Goal: Task Accomplishment & Management: Manage account settings

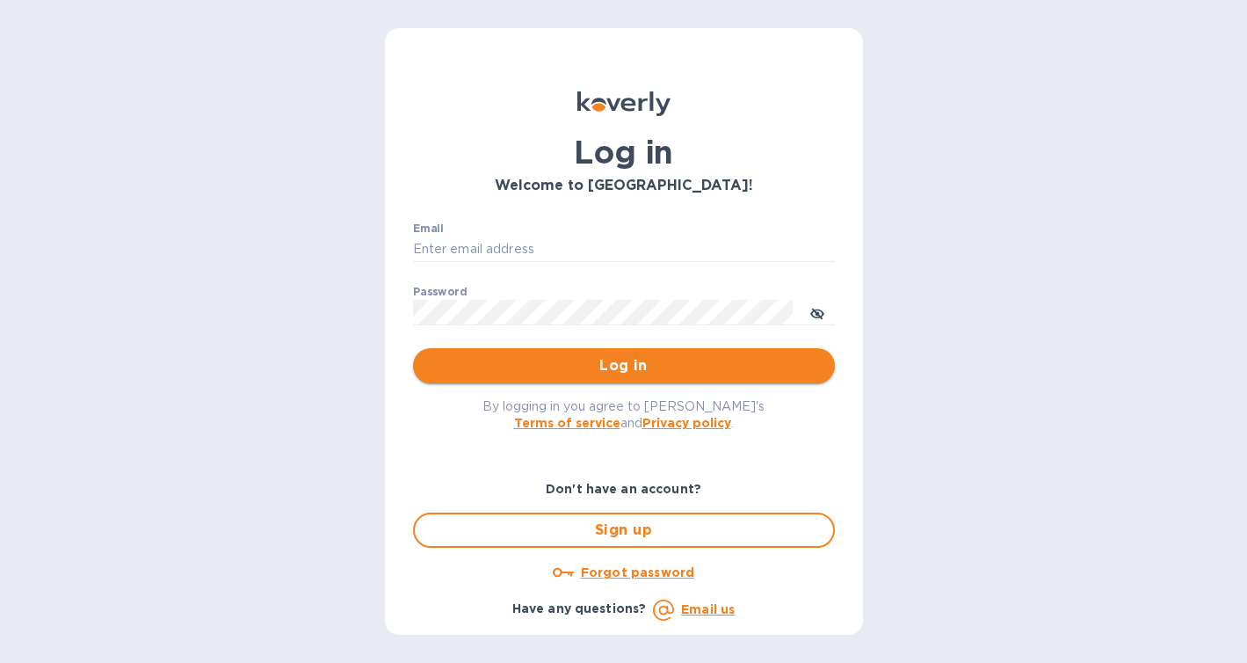
type input "[PERSON_NAME][EMAIL_ADDRESS][DOMAIN_NAME]"
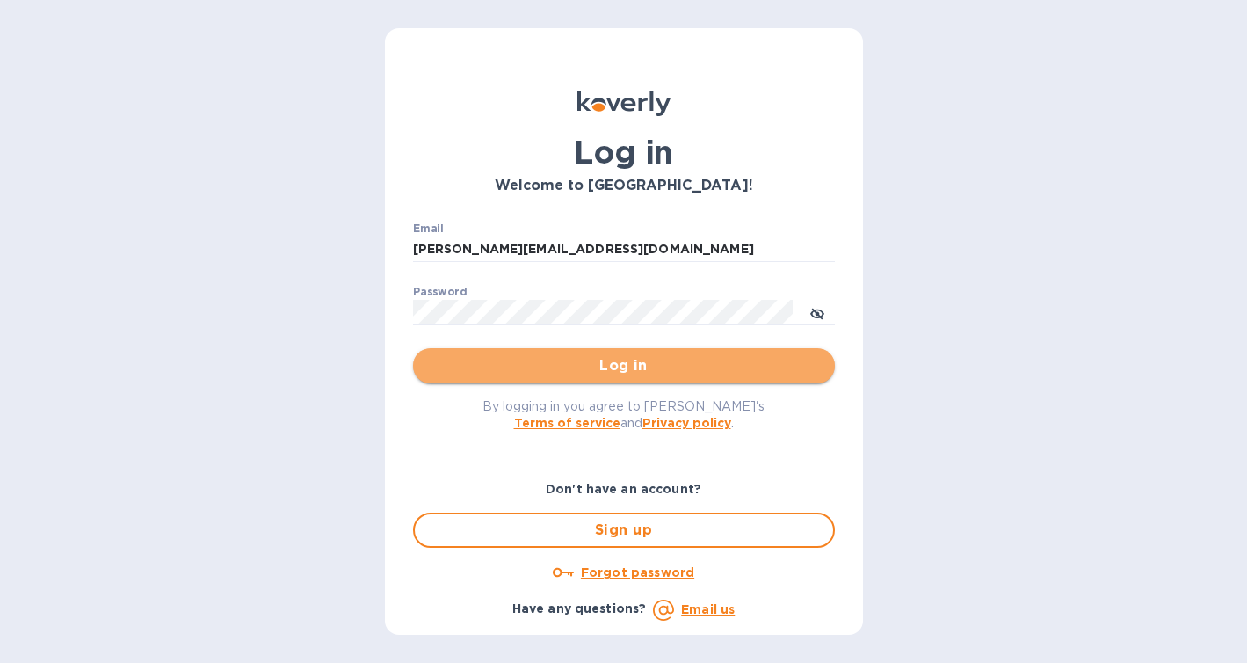
click at [577, 370] on span "Log in" at bounding box center [624, 365] width 394 height 21
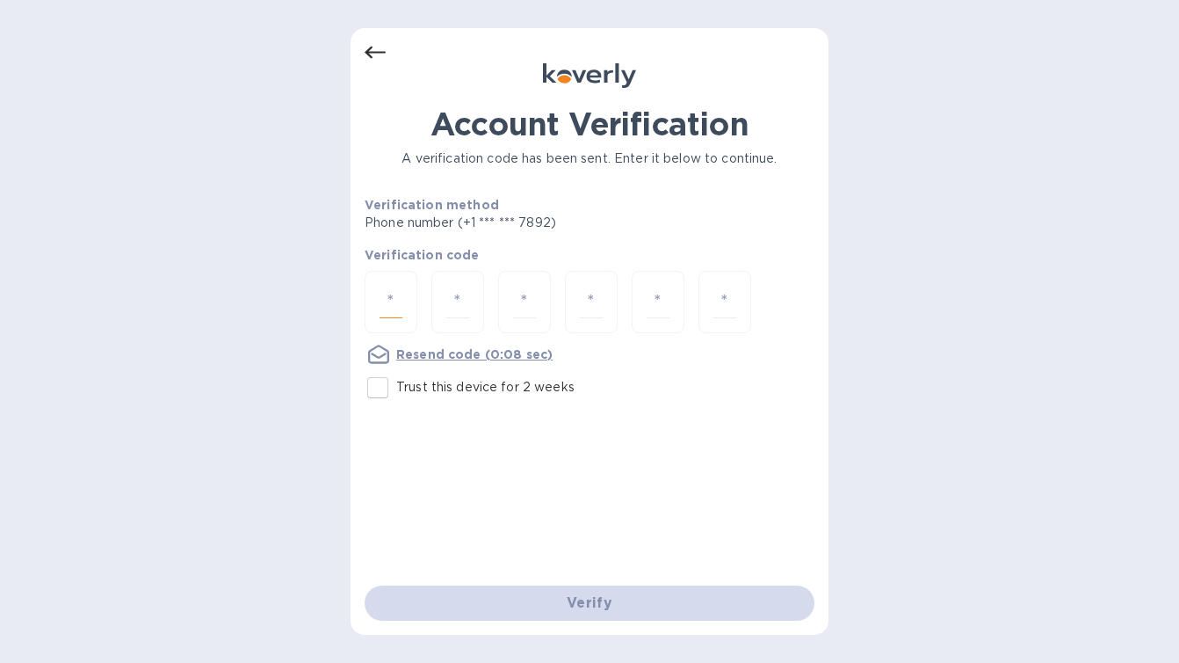
click at [388, 306] on input "number" at bounding box center [391, 302] width 23 height 33
type input "6"
type input "3"
type input "6"
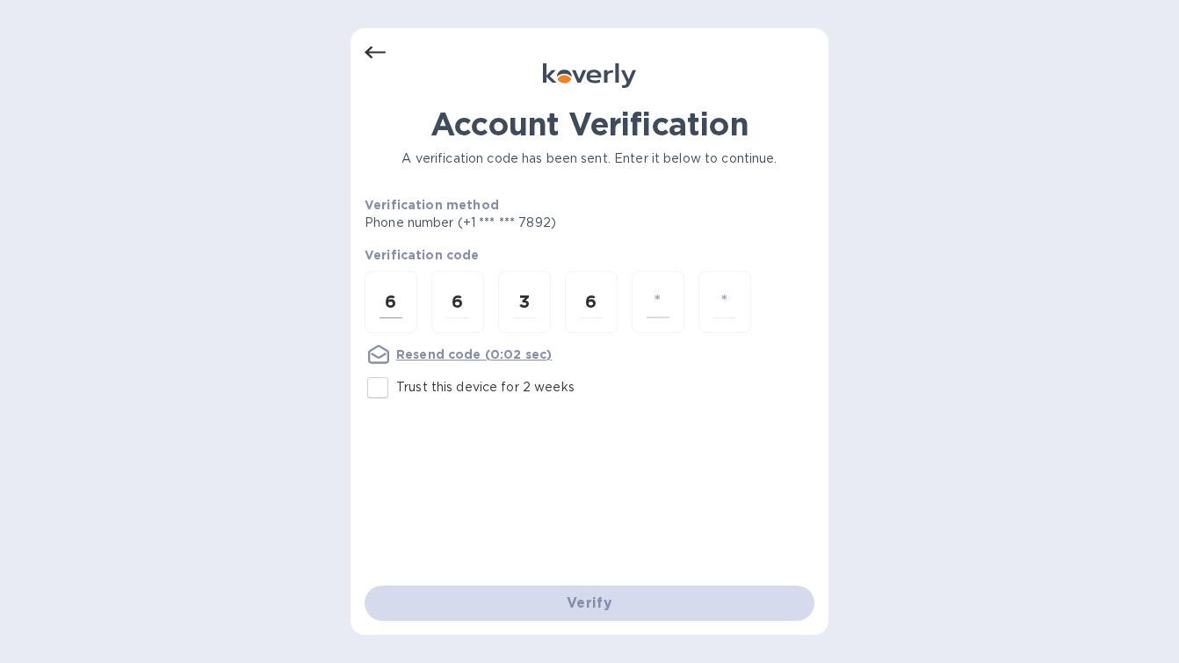
type input "7"
type input "2"
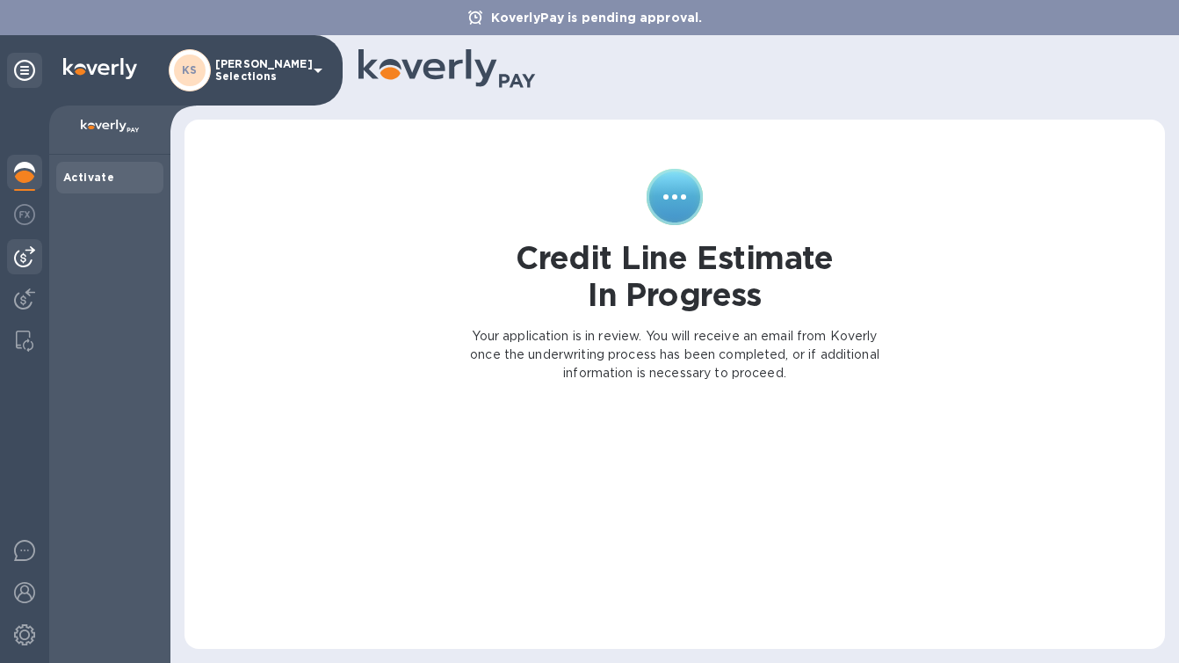
click at [22, 259] on img at bounding box center [24, 256] width 21 height 21
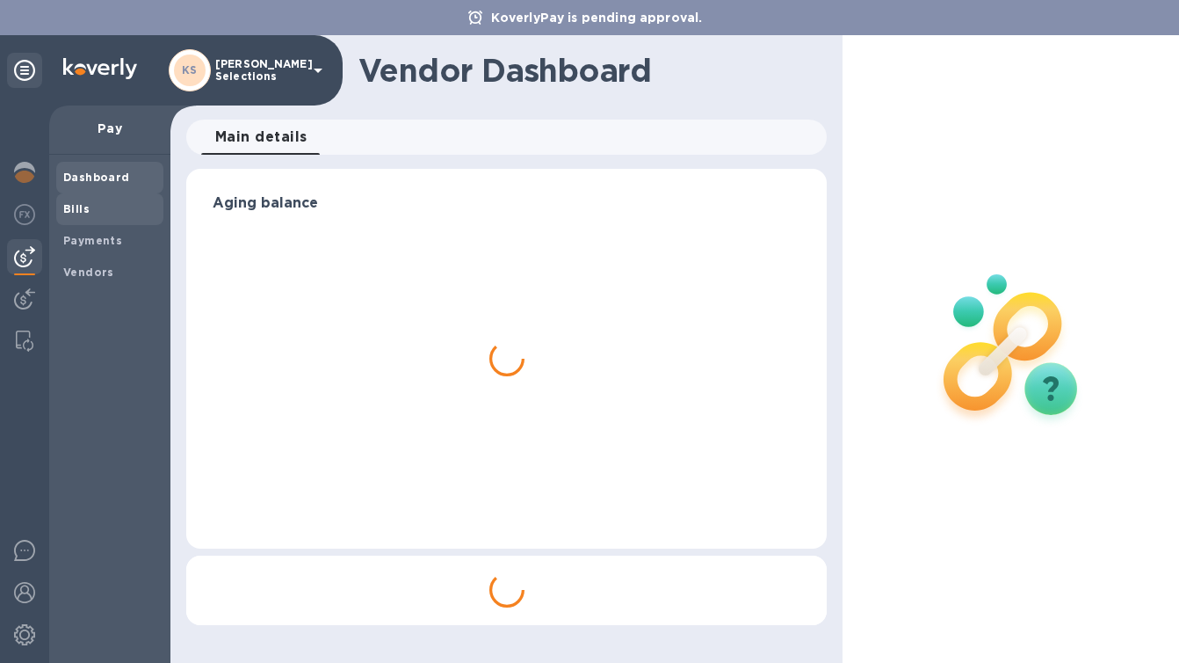
click at [72, 211] on b "Bills" at bounding box center [76, 208] width 26 height 13
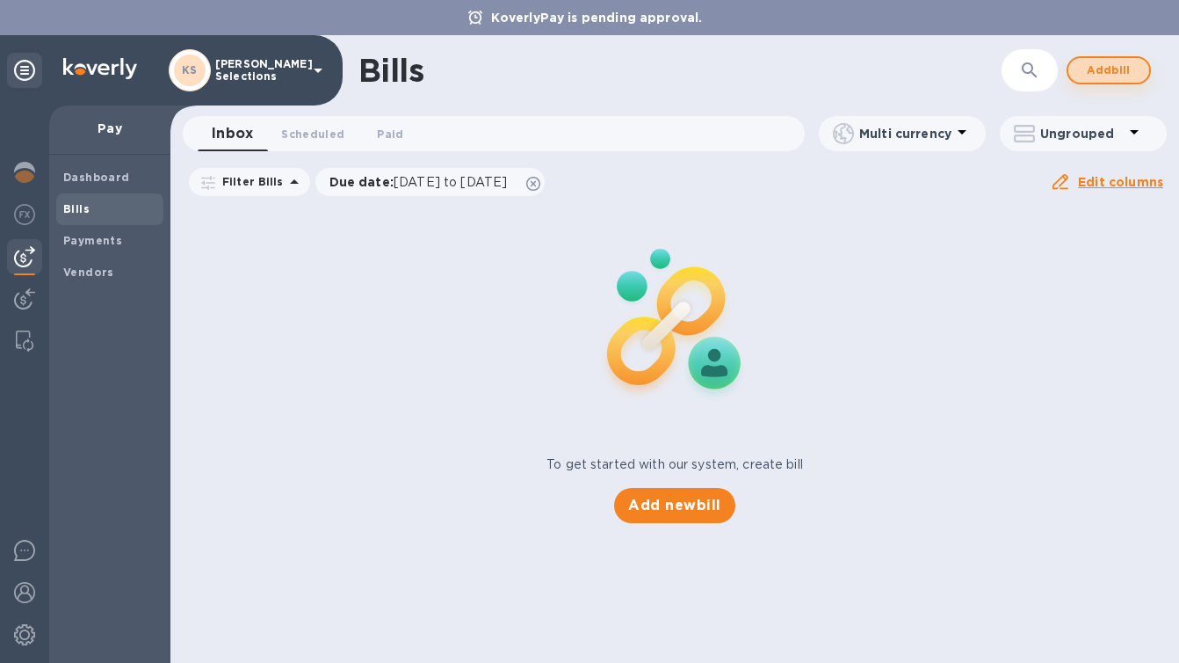
click at [1103, 74] on span "Add bill" at bounding box center [1108, 70] width 53 height 21
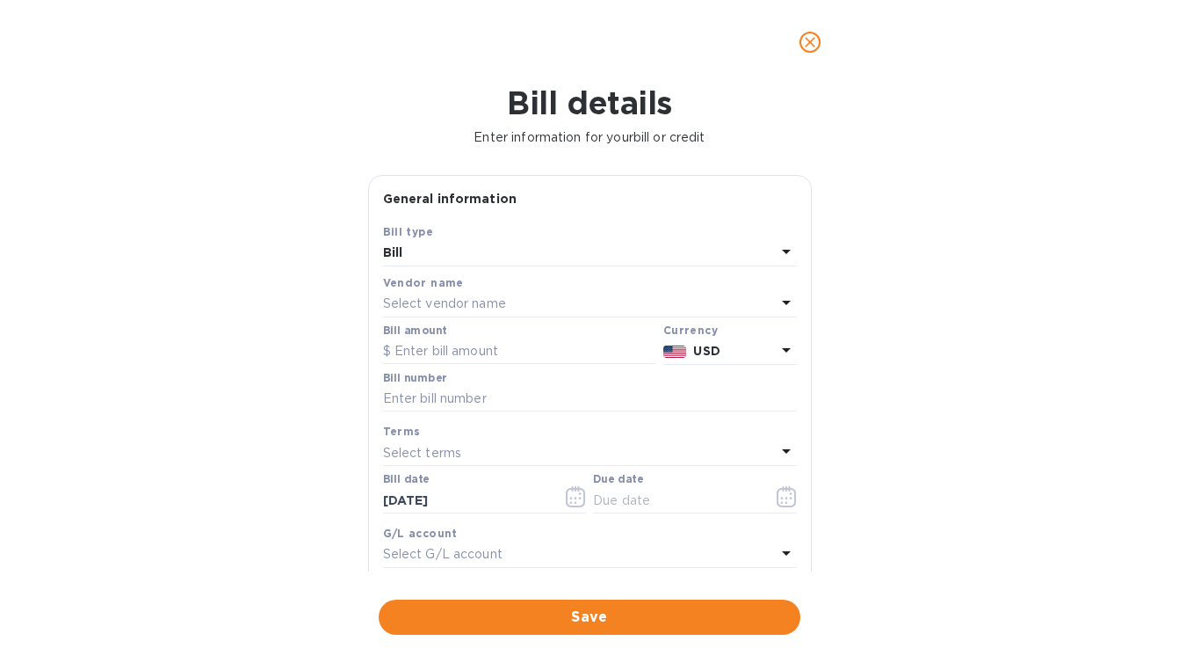
click at [436, 301] on p "Select vendor name" at bounding box center [444, 303] width 123 height 18
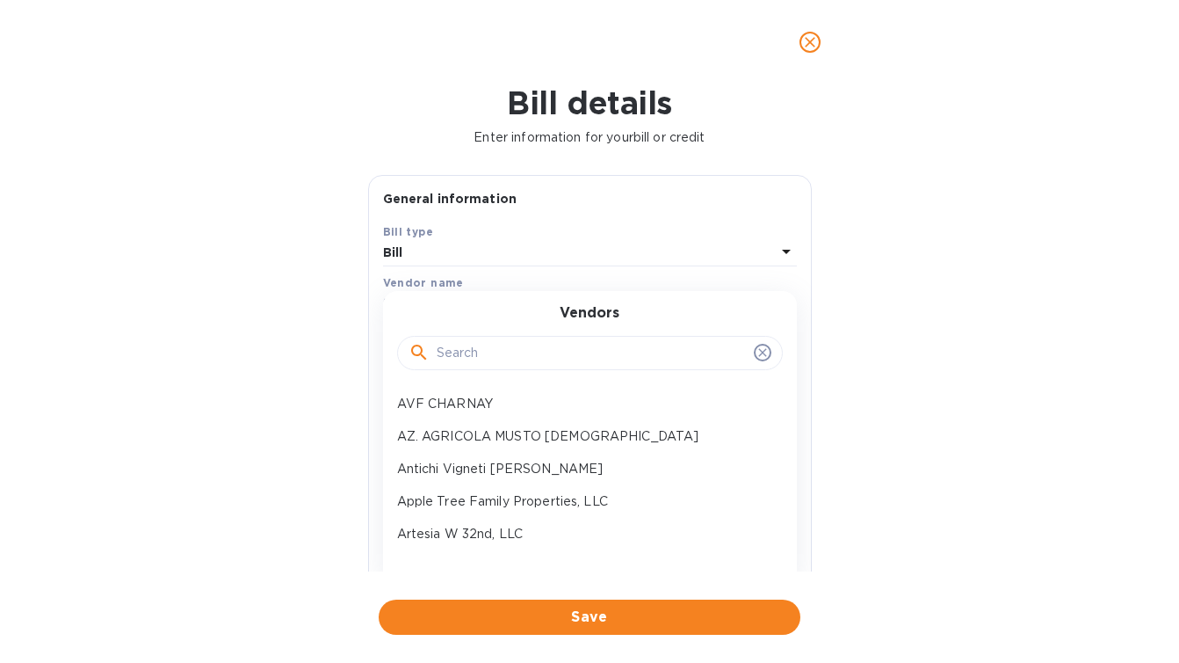
click at [461, 353] on input "text" at bounding box center [592, 353] width 310 height 26
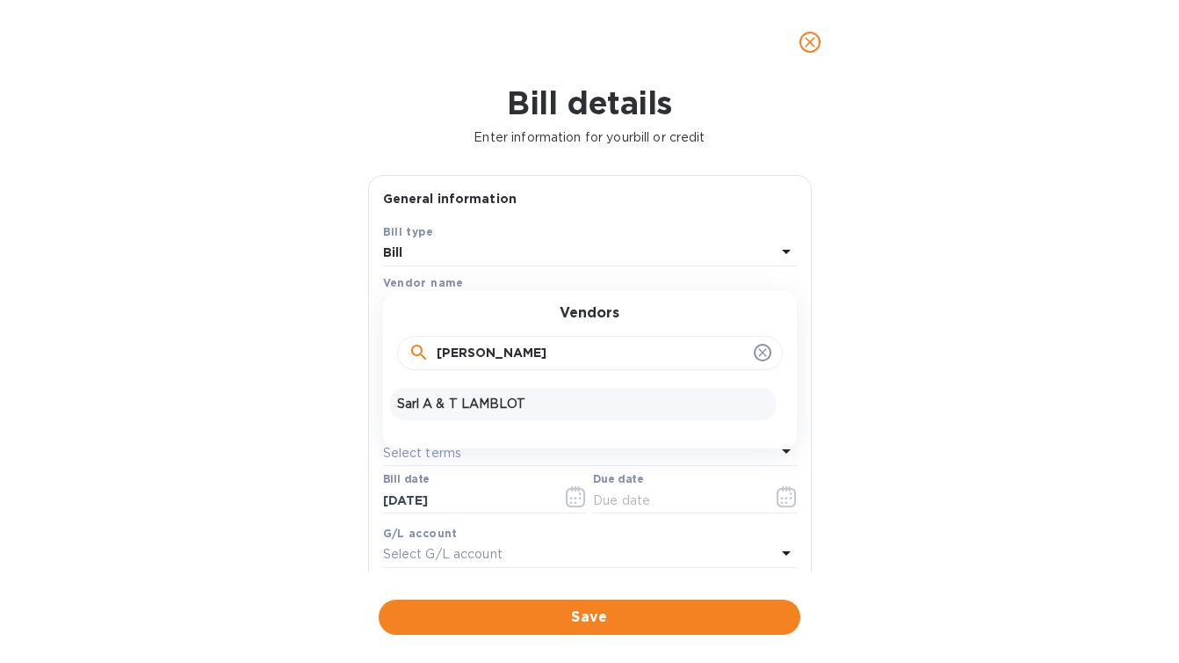
type input "lam"
click at [468, 403] on p "Sarl A & T LAMBLOT" at bounding box center [583, 404] width 372 height 18
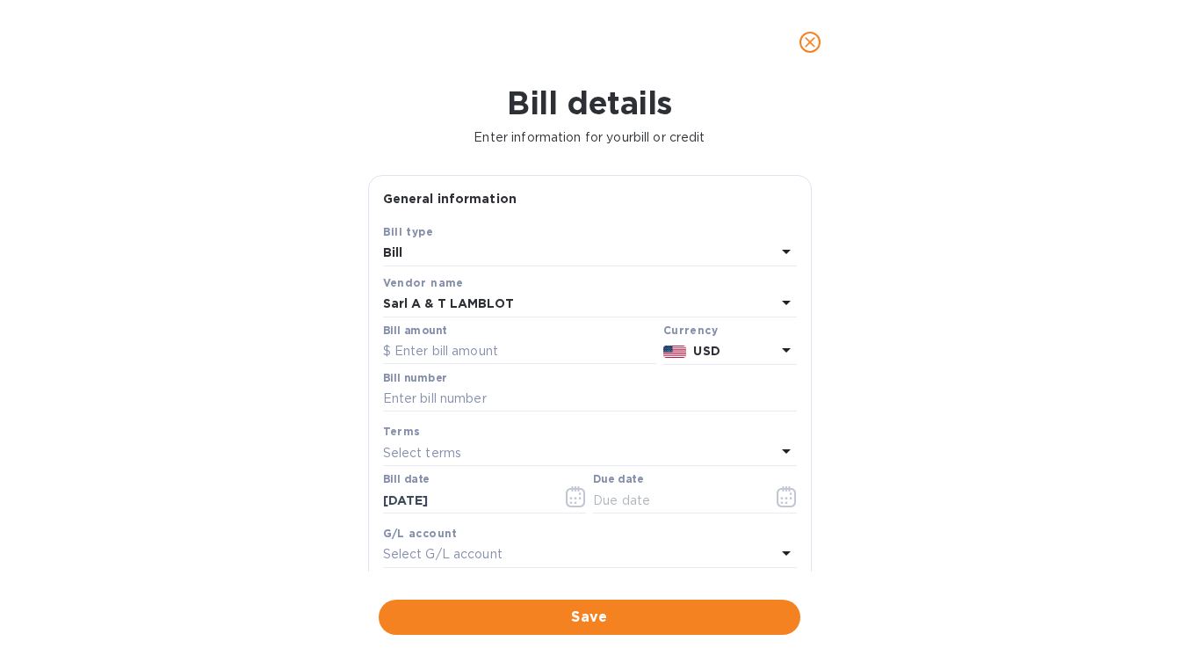
click at [716, 356] on p "USD" at bounding box center [734, 351] width 82 height 18
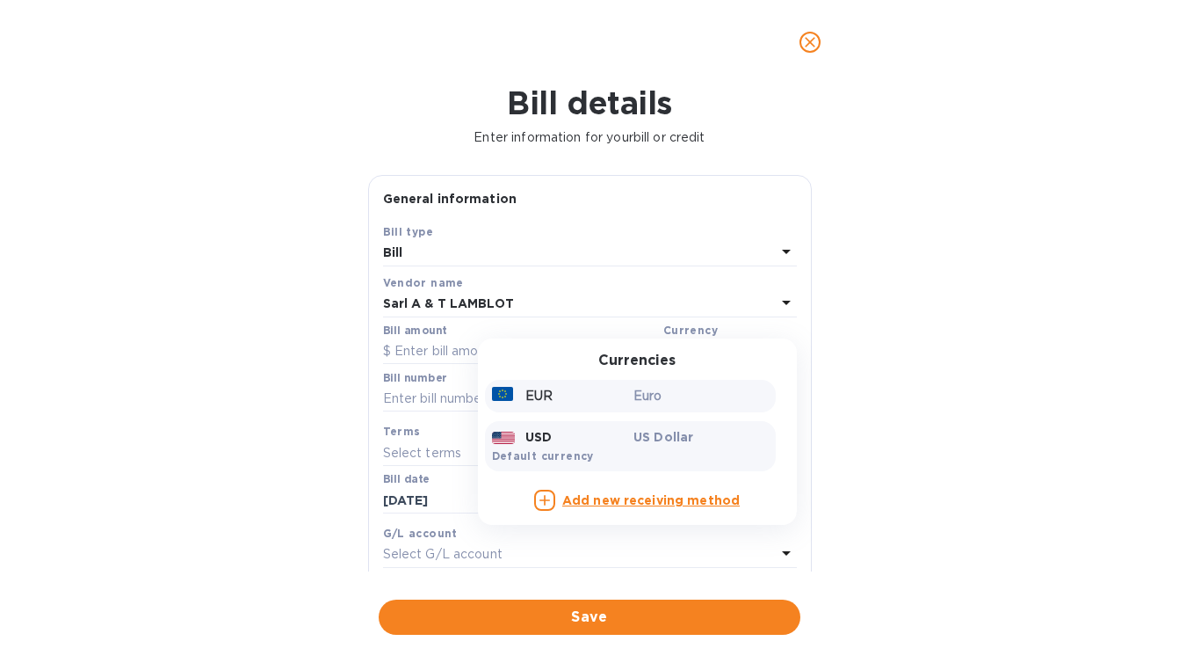
click at [644, 403] on p "Euro" at bounding box center [701, 396] width 135 height 18
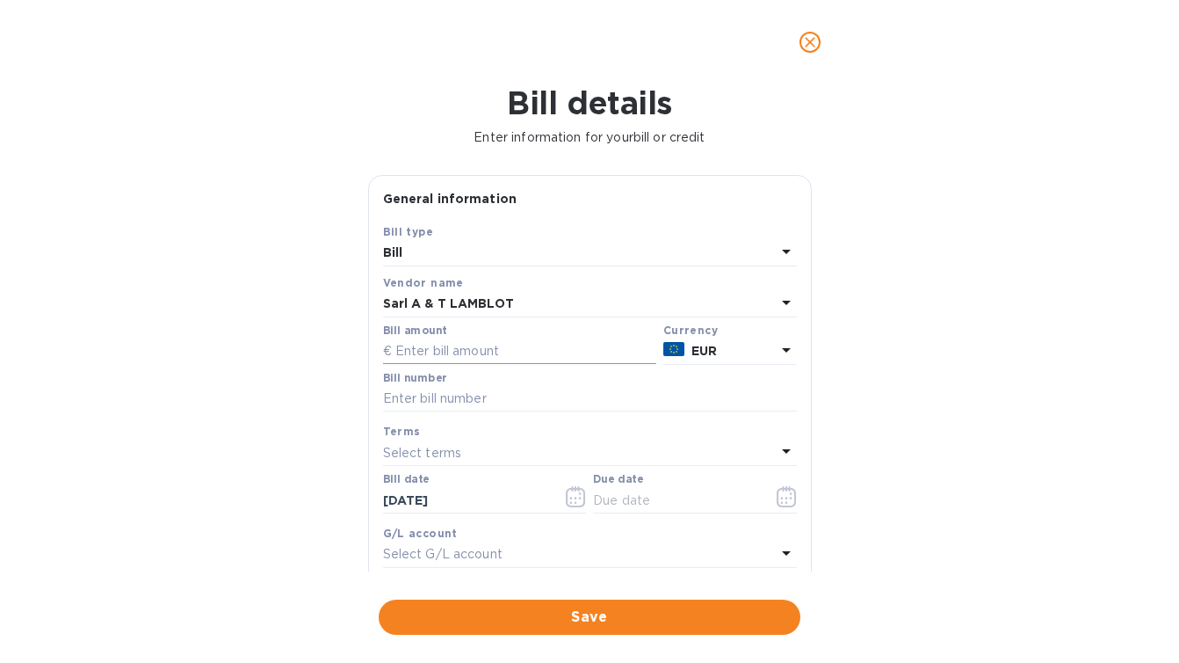
click at [494, 351] on input "text" at bounding box center [519, 351] width 273 height 26
paste input "1,949,880"
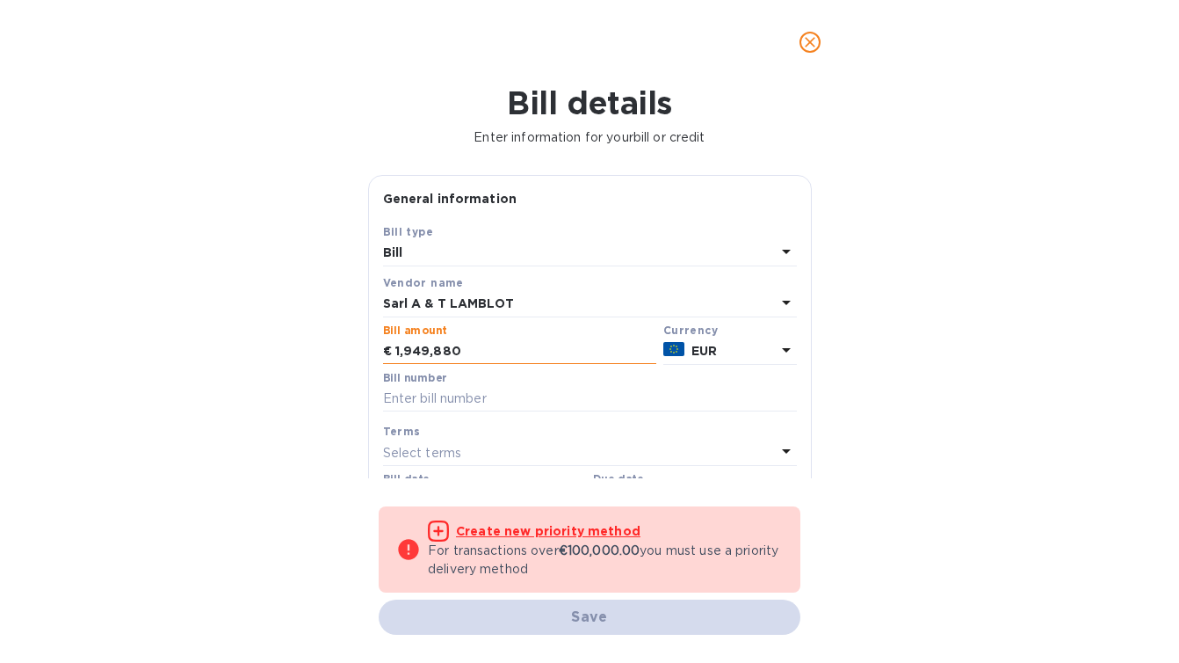
click at [433, 354] on input "1,949,880" at bounding box center [525, 351] width 261 height 26
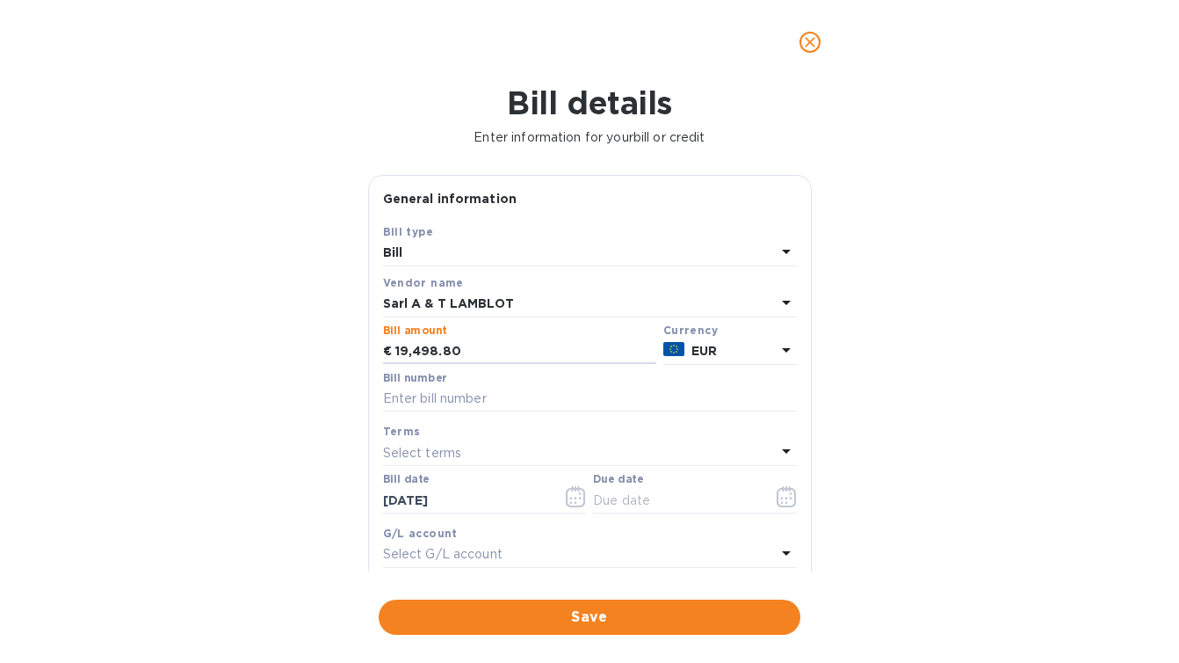
type input "19,498.80"
click at [340, 373] on div "Bill details Enter information for your bill or credit General information Save…" at bounding box center [589, 373] width 1179 height 578
click at [486, 398] on input "text" at bounding box center [590, 399] width 414 height 26
paste input "#1553 du 03/10/2025"
click at [522, 400] on input "#1553 du 03/10/2025" at bounding box center [590, 399] width 414 height 26
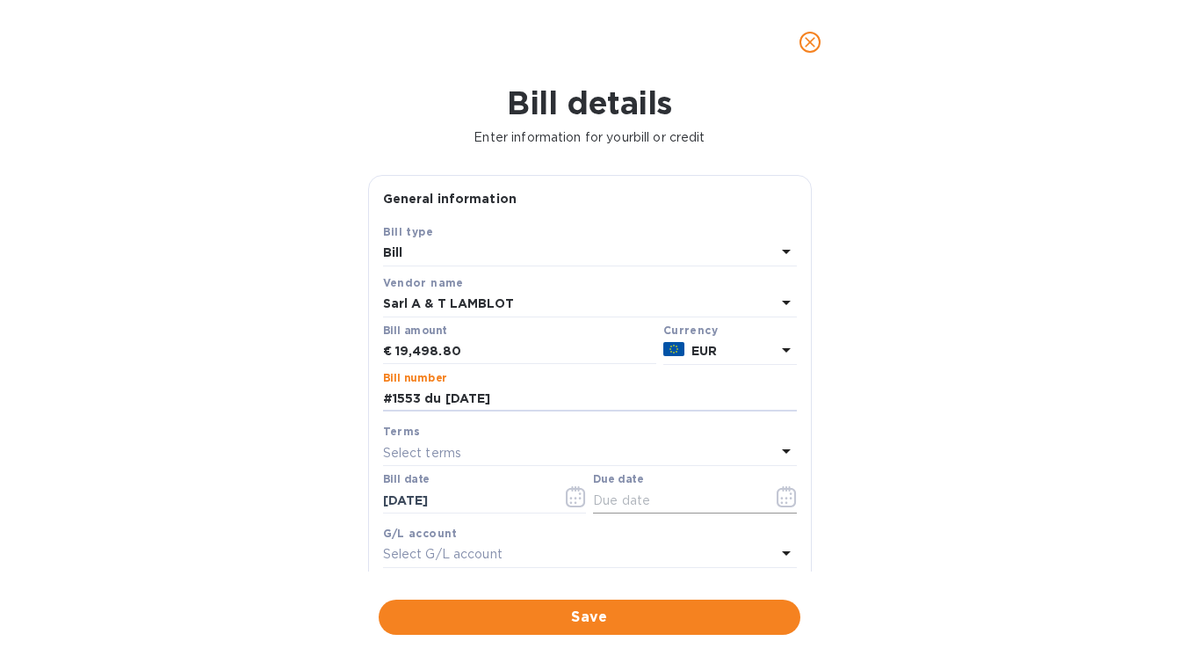
type input "#1553 du 03/10/2025"
click at [767, 496] on button "button" at bounding box center [786, 496] width 41 height 42
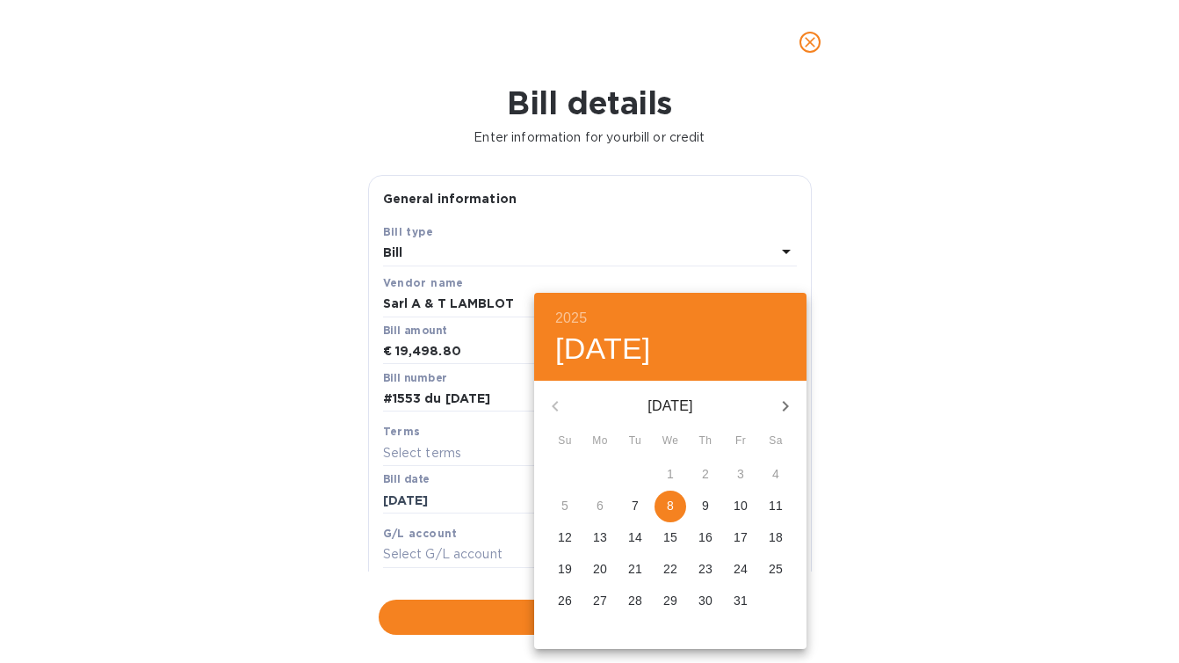
click at [667, 505] on p "8" at bounding box center [670, 505] width 7 height 18
type input "10/08/2025"
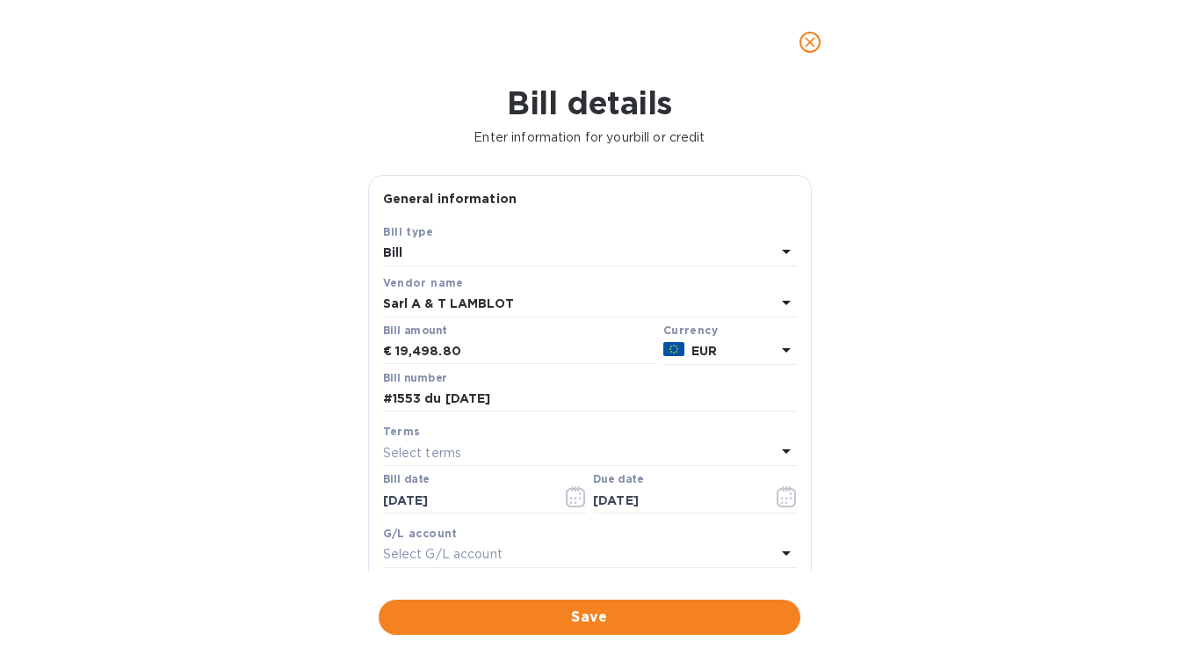
scroll to position [264, 0]
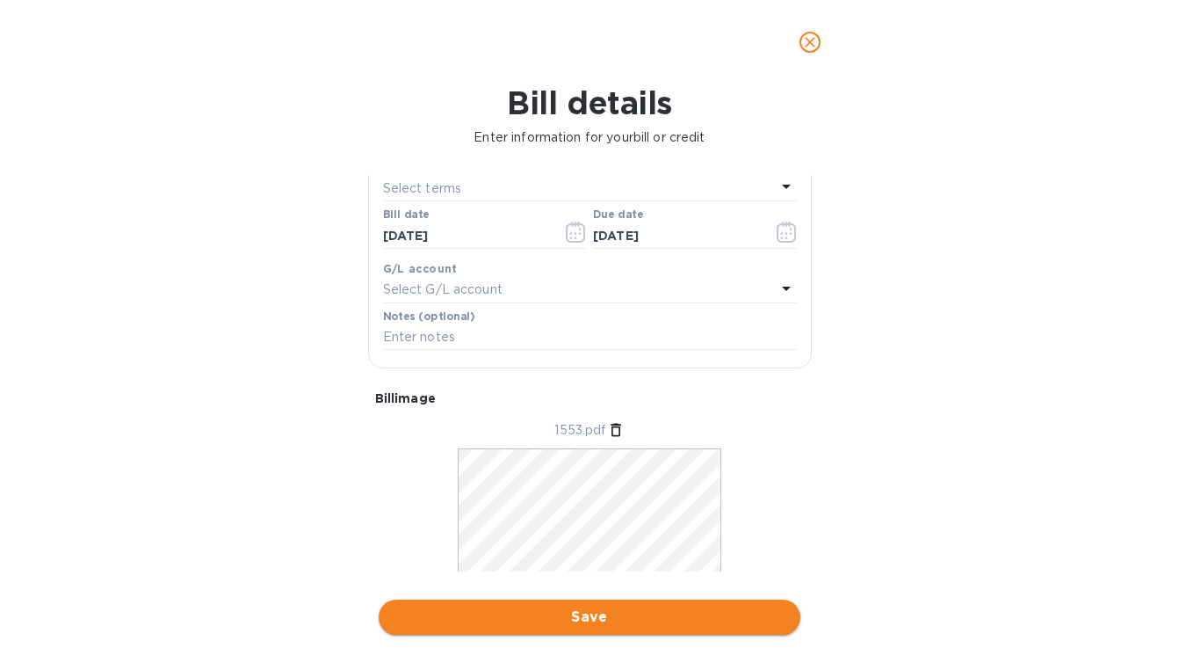
click at [583, 619] on span "Save" at bounding box center [590, 616] width 394 height 21
